Goal: Task Accomplishment & Management: Manage account settings

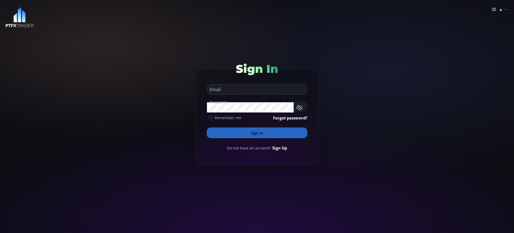
click at [279, 148] on link "Sign Up" at bounding box center [279, 148] width 15 height 6
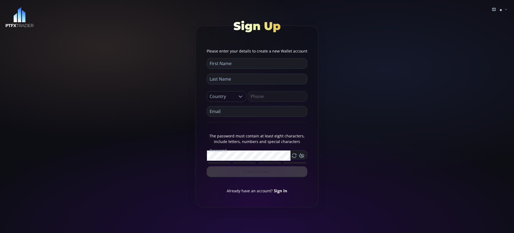
click at [280, 190] on link "Sign In" at bounding box center [280, 190] width 13 height 5
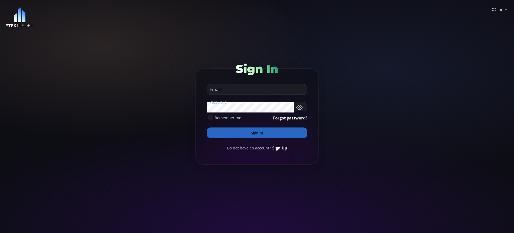
click at [257, 133] on button "Sign In" at bounding box center [257, 132] width 101 height 11
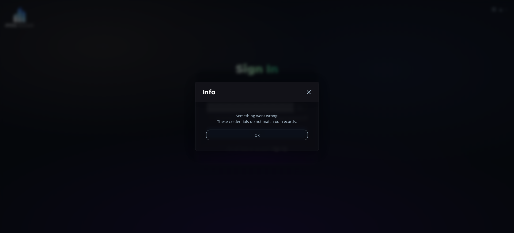
click at [257, 133] on button "Ok" at bounding box center [257, 135] width 102 height 11
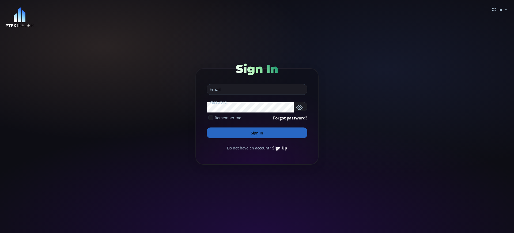
click at [257, 133] on button "Sign In" at bounding box center [257, 132] width 101 height 11
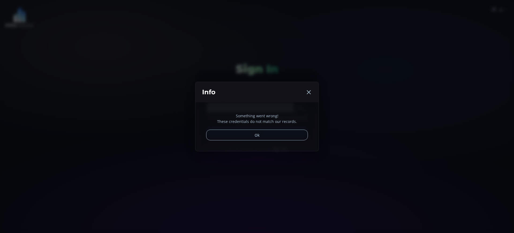
click at [257, 133] on button "Ok" at bounding box center [257, 135] width 102 height 11
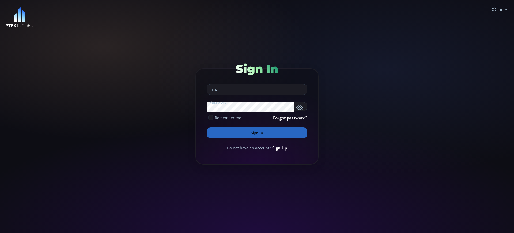
click at [257, 133] on button "Sign In" at bounding box center [257, 132] width 101 height 11
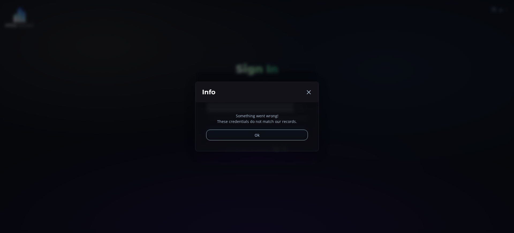
click at [257, 133] on button "Ok" at bounding box center [257, 135] width 102 height 11
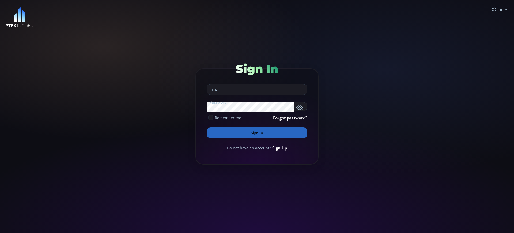
click at [257, 133] on button "Sign In" at bounding box center [257, 132] width 101 height 11
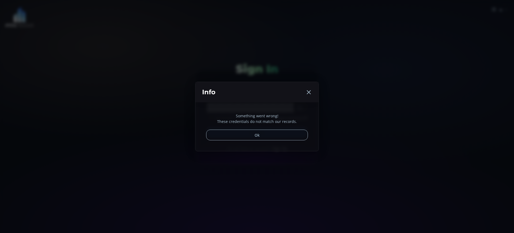
click at [279, 148] on div "Something went wrong! These credentials do not match our records. Ok" at bounding box center [256, 126] width 123 height 49
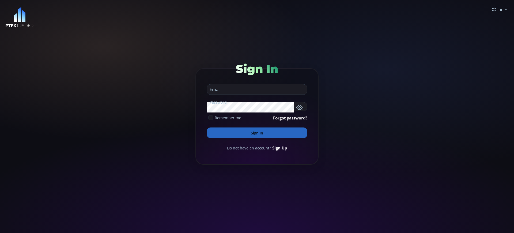
click at [257, 133] on button "Sign In" at bounding box center [257, 132] width 101 height 11
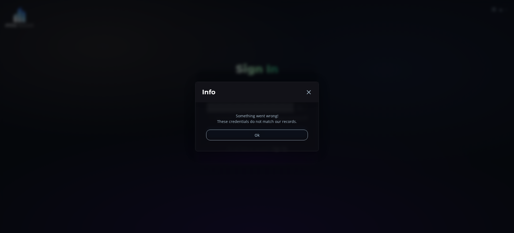
click at [279, 148] on div "Something went wrong! These credentials do not match our records. Ok" at bounding box center [256, 126] width 123 height 49
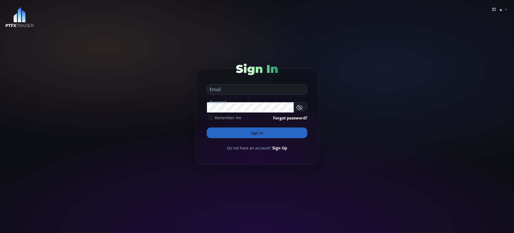
click at [257, 133] on button "Sign In" at bounding box center [257, 132] width 101 height 11
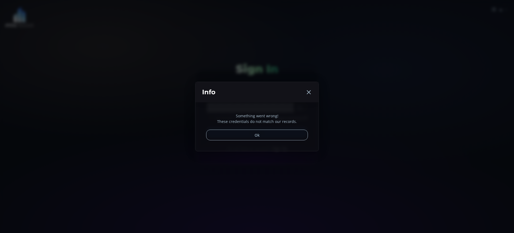
click at [257, 116] on p "Something went wrong!" at bounding box center [257, 116] width 102 height 6
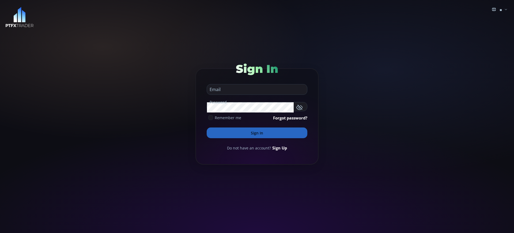
click at [257, 133] on button "Sign In" at bounding box center [257, 132] width 101 height 11
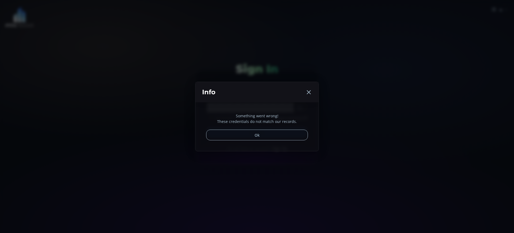
click at [257, 116] on p "Something went wrong!" at bounding box center [257, 116] width 102 height 6
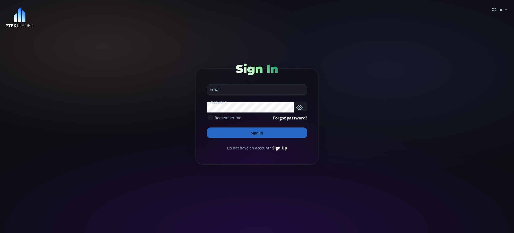
click at [257, 133] on button "Sign In" at bounding box center [257, 132] width 101 height 11
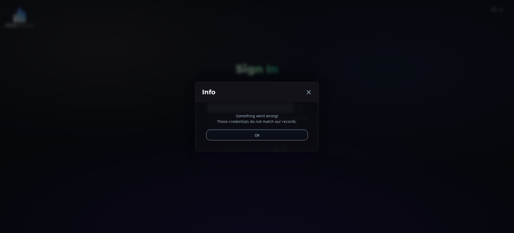
click at [257, 135] on button "Ok" at bounding box center [257, 135] width 102 height 11
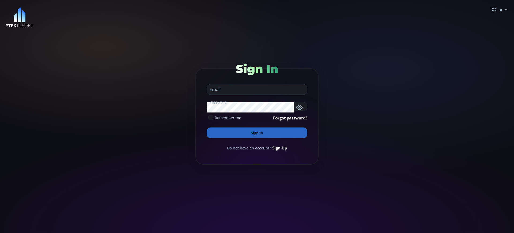
click at [257, 133] on button "Sign In" at bounding box center [257, 132] width 101 height 11
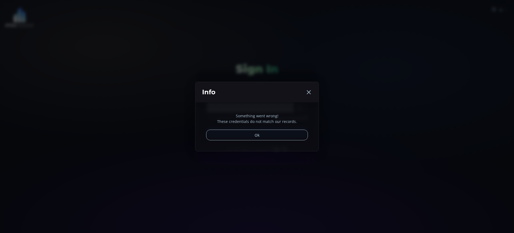
click at [257, 135] on button "Ok" at bounding box center [257, 135] width 102 height 11
